Goal: Task Accomplishment & Management: Use online tool/utility

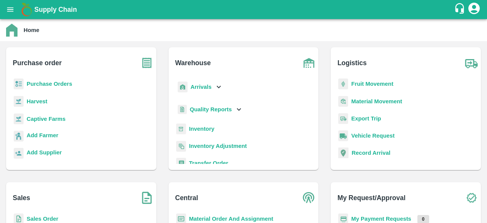
click at [52, 85] on b "Purchase Orders" at bounding box center [50, 84] width 46 height 6
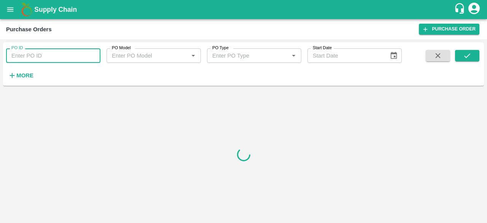
click at [73, 53] on input "PO ID" at bounding box center [53, 55] width 94 height 14
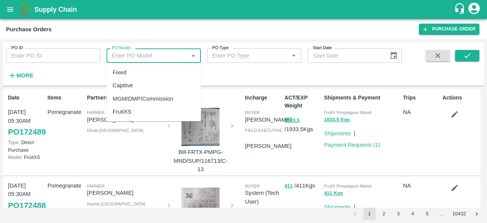
click at [171, 55] on input "PO Model" at bounding box center [147, 56] width 77 height 10
click at [125, 113] on div "FruitXS" at bounding box center [122, 111] width 19 height 8
type input "FruitXS"
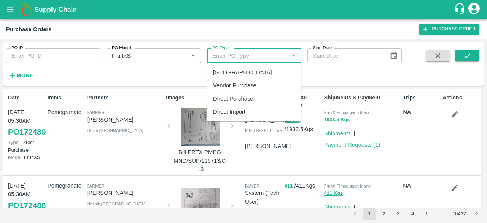
click at [253, 59] on input "PO Type" at bounding box center [247, 56] width 77 height 10
click at [242, 95] on div "Direct Purchase" at bounding box center [233, 98] width 40 height 8
type input "Direct Purchase"
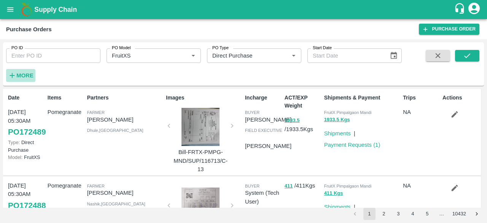
click at [31, 80] on h6 "More" at bounding box center [24, 75] width 17 height 10
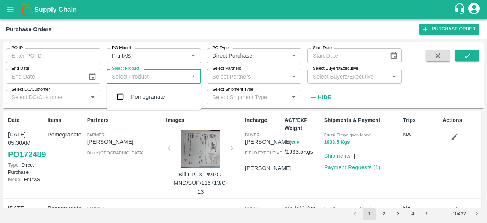
click at [158, 76] on input "Select Product" at bounding box center [147, 76] width 77 height 10
click at [152, 91] on div "Pomegranate" at bounding box center [154, 97] width 94 height 20
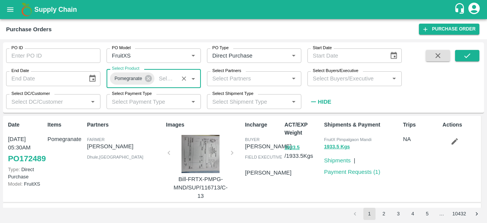
drag, startPoint x: 362, startPoint y: 82, endPoint x: 391, endPoint y: 73, distance: 31.0
click at [362, 82] on input "Select Buyers/Executive" at bounding box center [348, 78] width 77 height 10
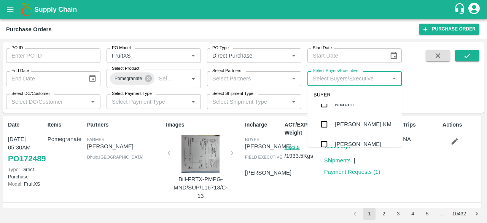
scroll to position [252, 0]
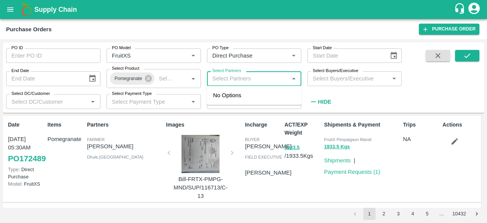
click at [263, 77] on input "Select Partners" at bounding box center [247, 78] width 77 height 10
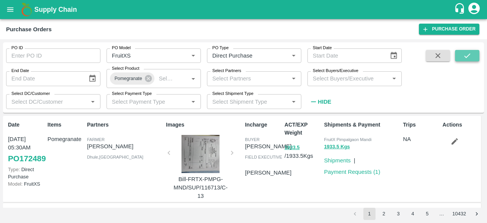
click at [462, 54] on button "submit" at bounding box center [467, 55] width 24 height 11
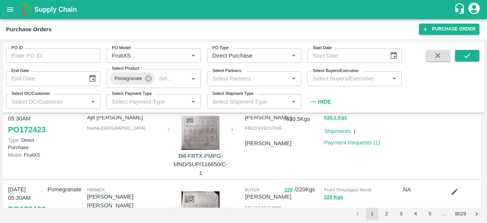
scroll to position [702, 0]
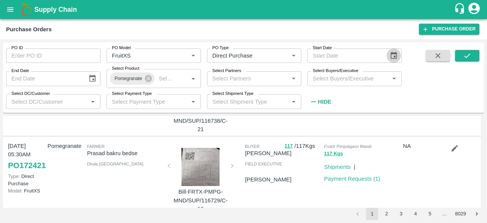
click at [395, 56] on icon "Choose date" at bounding box center [394, 55] width 6 height 7
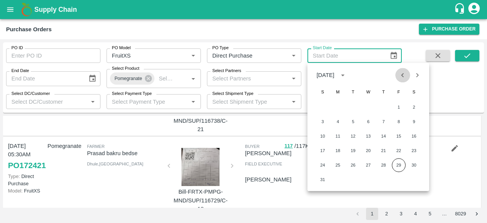
click at [405, 80] on button "Previous month" at bounding box center [403, 75] width 14 height 14
click at [340, 165] on button "28" at bounding box center [338, 165] width 14 height 14
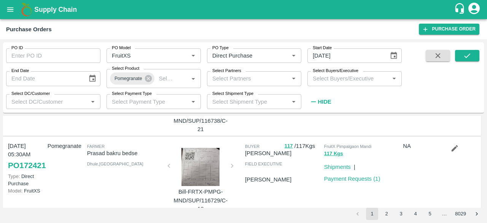
type input "[DATE]"
click at [93, 77] on icon "Choose date" at bounding box center [92, 78] width 6 height 7
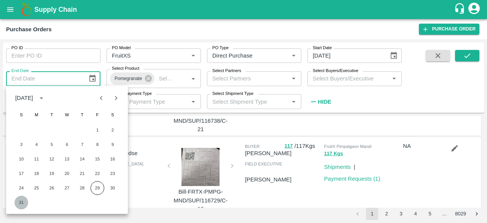
click at [22, 201] on button "31" at bounding box center [21, 202] width 14 height 14
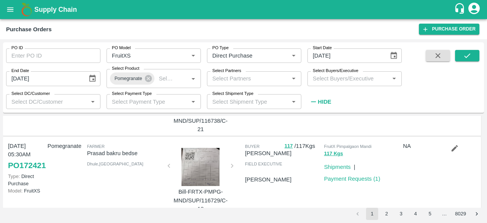
type input "[DATE]"
click at [471, 52] on icon "submit" at bounding box center [467, 55] width 8 height 8
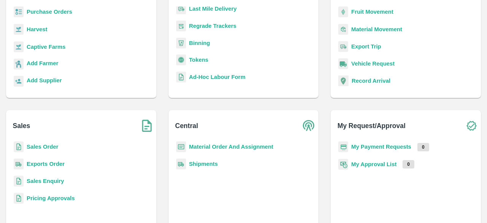
scroll to position [72, 0]
